Goal: Task Accomplishment & Management: Complete application form

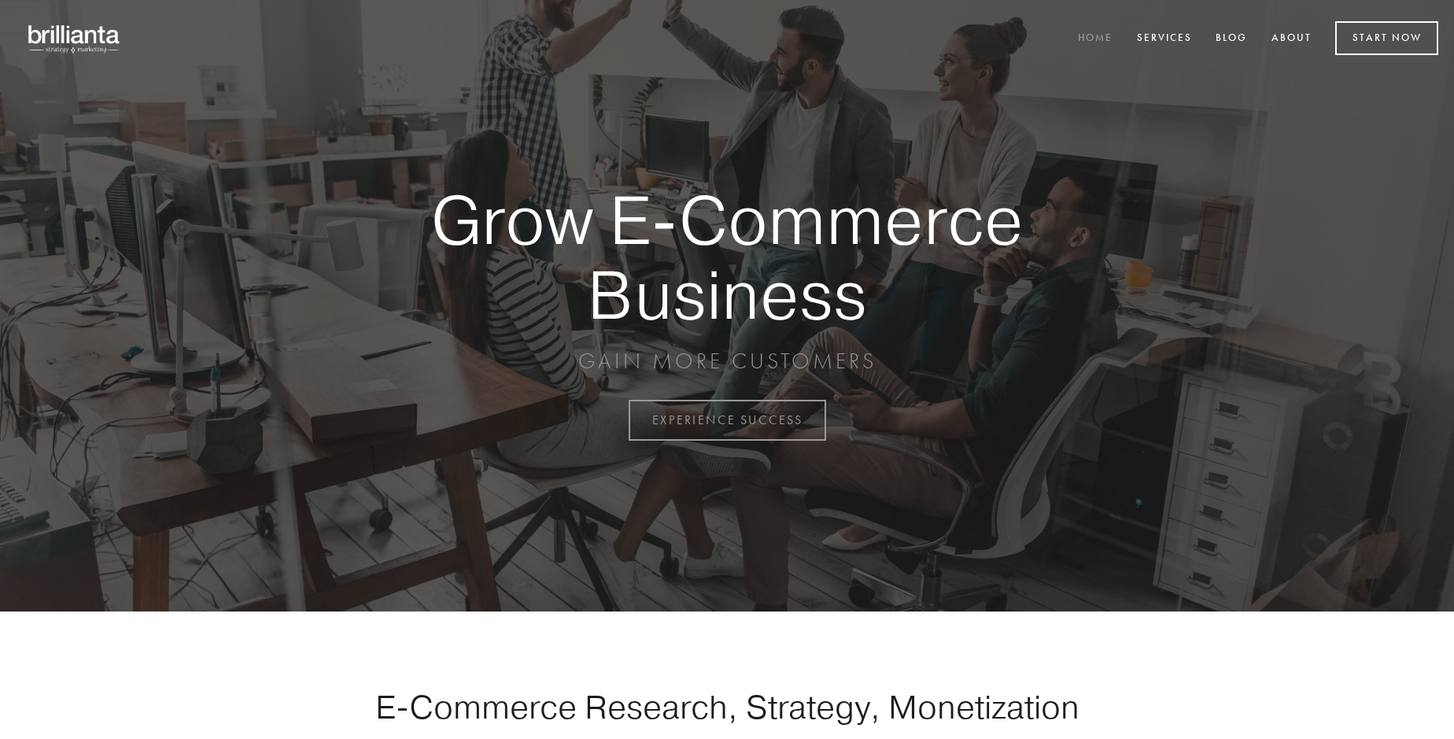
scroll to position [4125, 0]
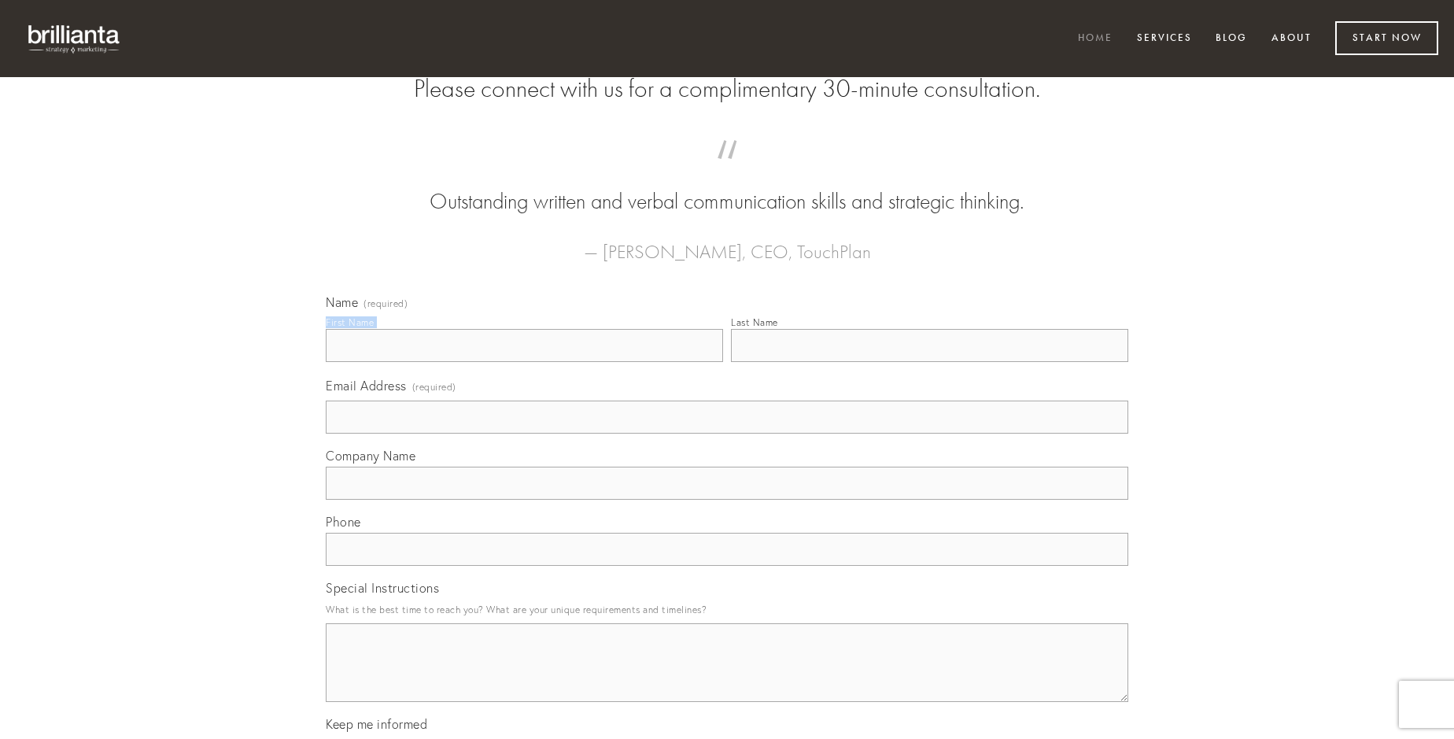
type input "[PERSON_NAME] MD"
click at [929, 362] on input "Last Name" at bounding box center [929, 345] width 397 height 33
type input "[PERSON_NAME] MD"
click at [727, 434] on input "Email Address (required)" at bounding box center [727, 417] width 803 height 33
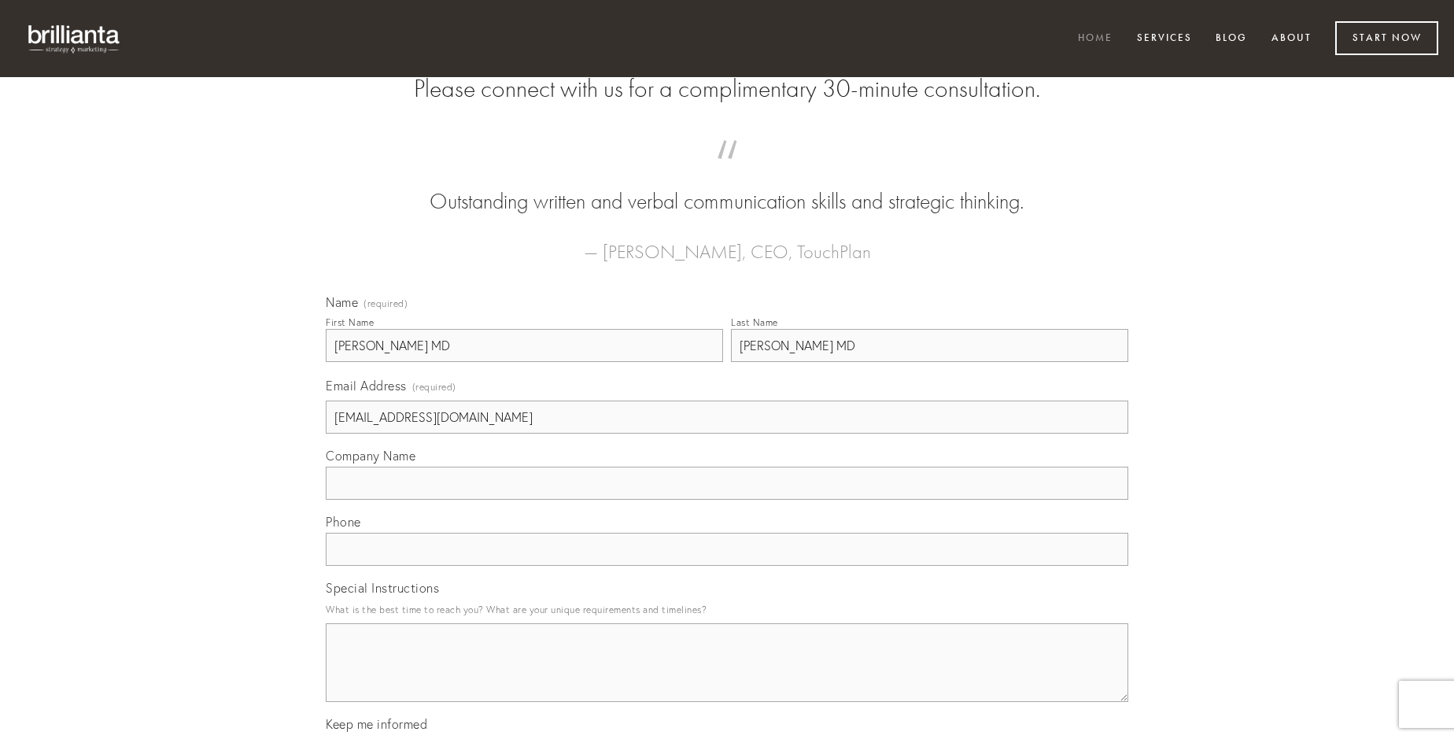
type input "[EMAIL_ADDRESS][DOMAIN_NAME]"
click at [727, 500] on input "Company Name" at bounding box center [727, 483] width 803 height 33
type input "beatae"
click at [727, 566] on input "text" at bounding box center [727, 549] width 803 height 33
click at [727, 677] on textarea "Special Instructions" at bounding box center [727, 662] width 803 height 79
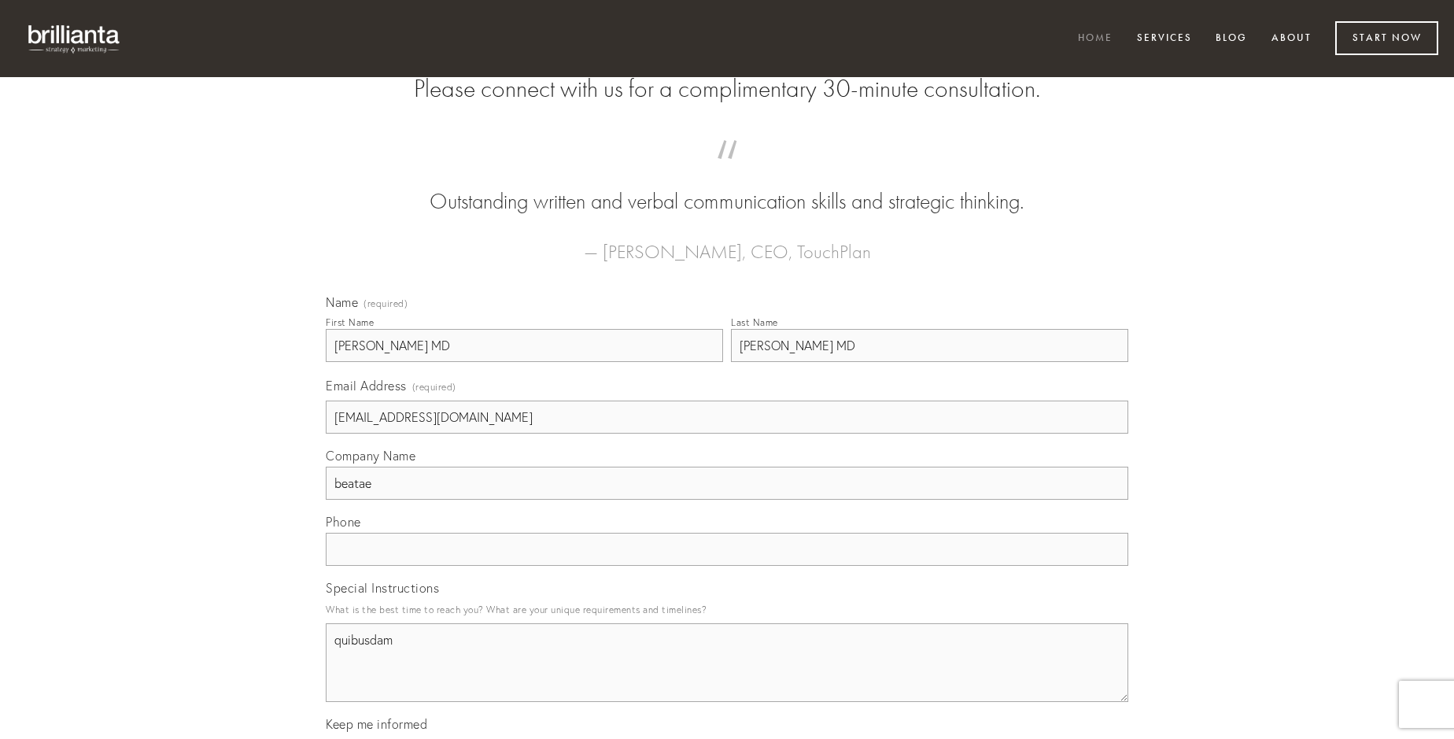
type textarea "quibusdam"
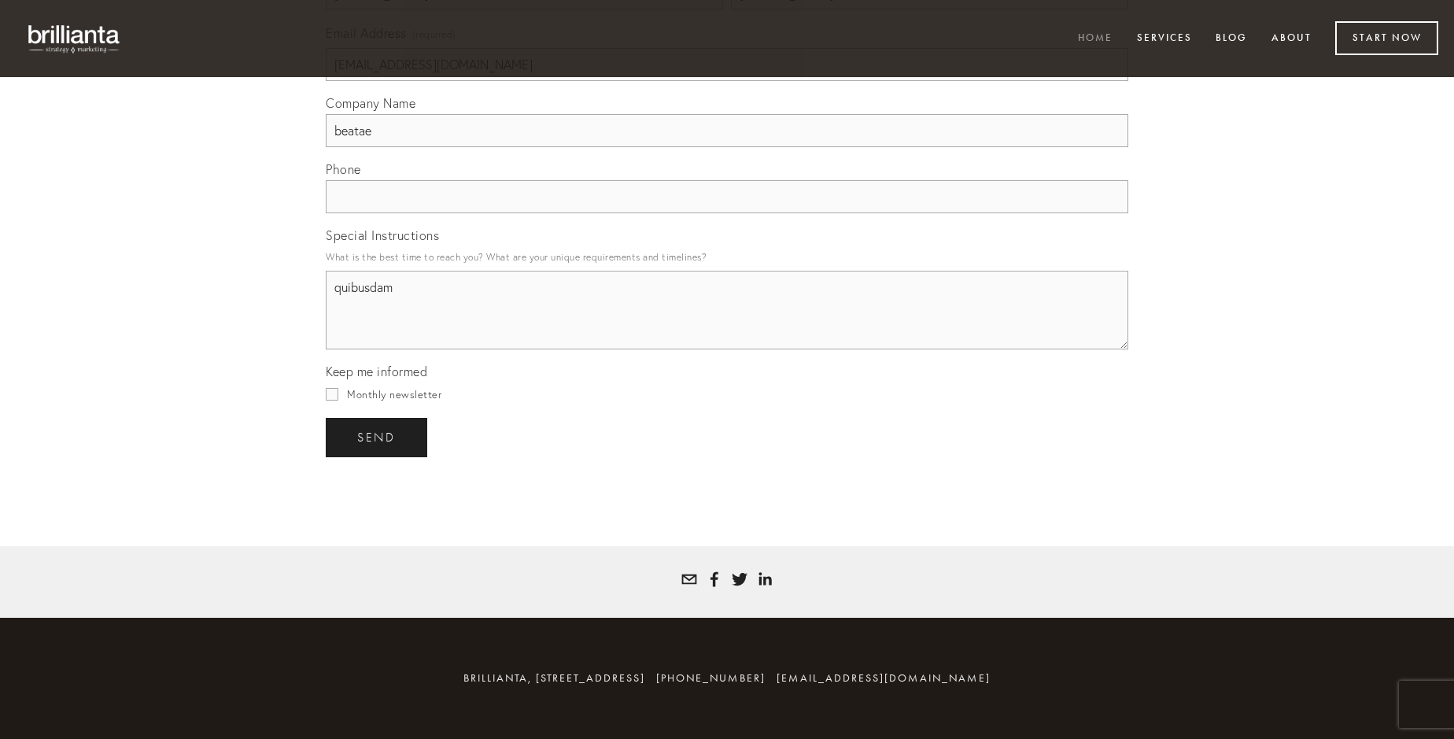
click at [378, 437] on span "send" at bounding box center [376, 437] width 39 height 14
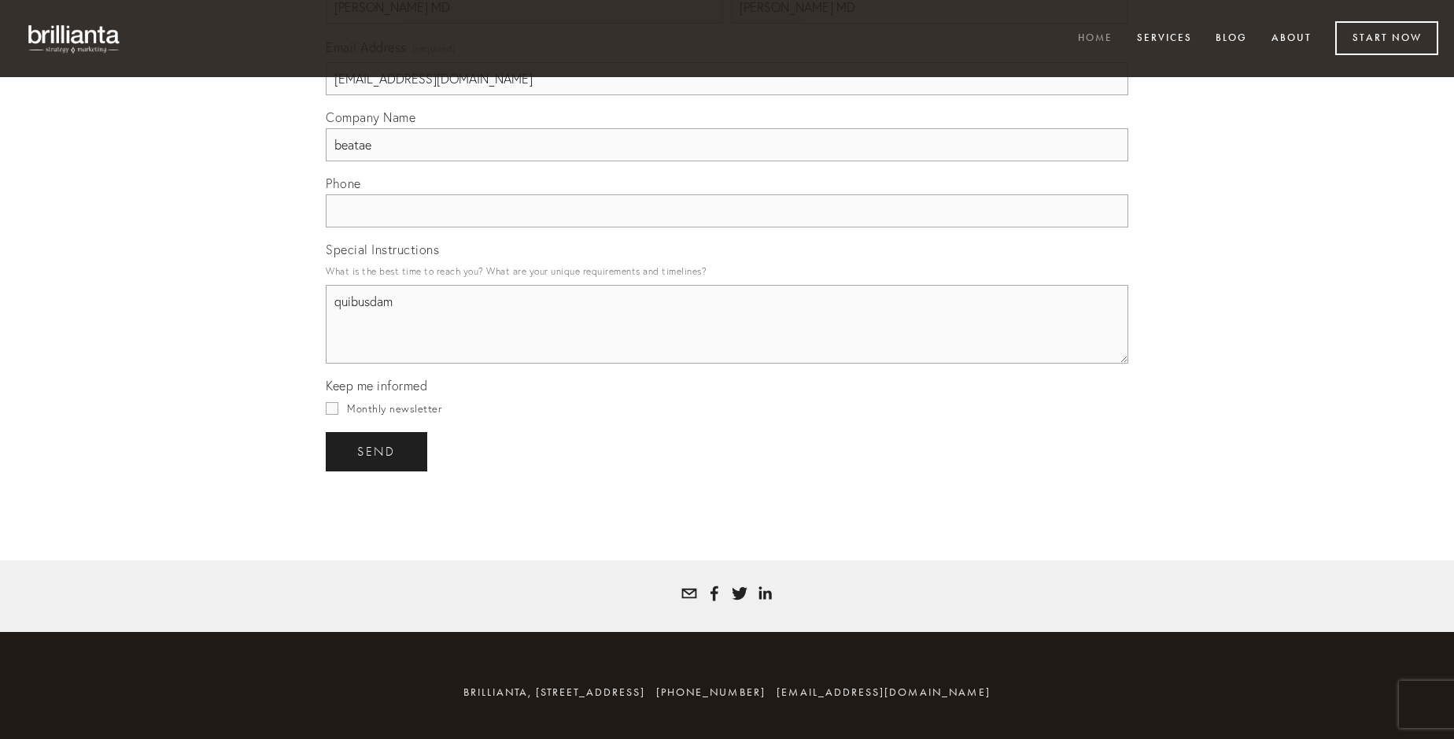
scroll to position [4078, 0]
